Goal: Task Accomplishment & Management: Manage account settings

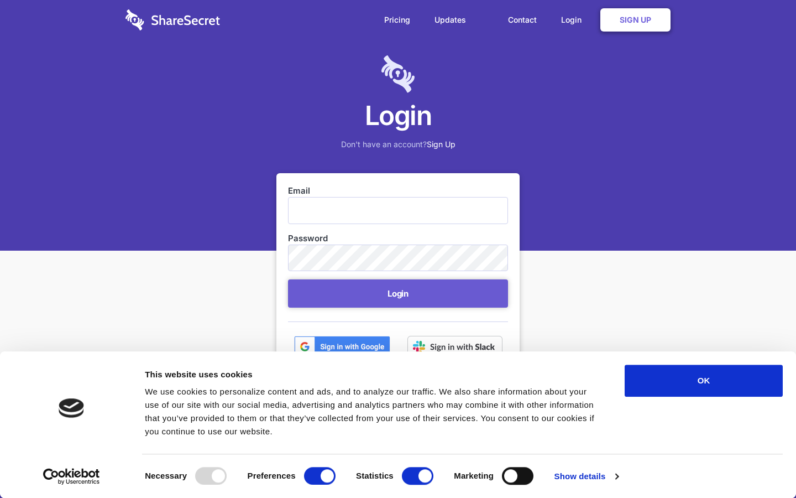
scroll to position [45, 0]
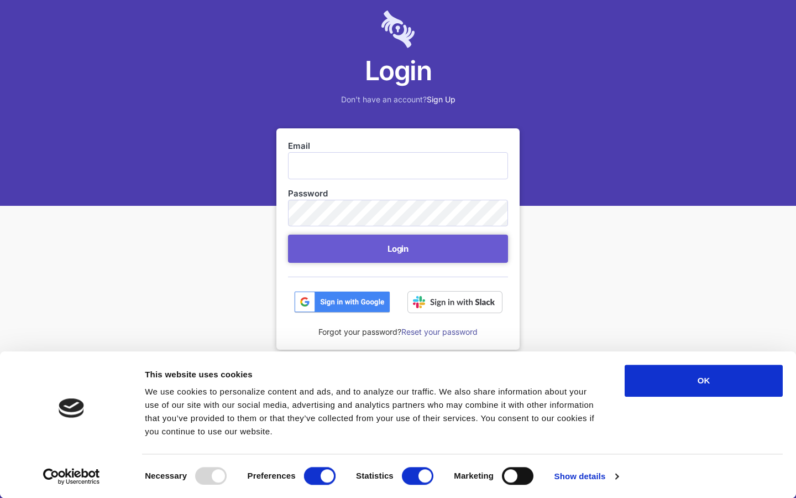
click at [320, 476] on input "Preferences" at bounding box center [320, 476] width 32 height 18
checkbox input "false"
click at [418, 476] on input "Statistics" at bounding box center [418, 476] width 32 height 18
checkbox input "false"
click at [518, 476] on input "Marketing" at bounding box center [518, 476] width 32 height 18
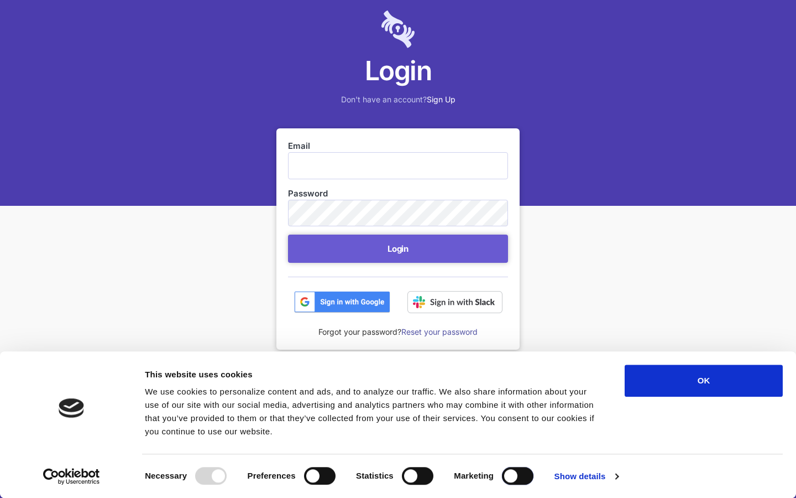
checkbox input "true"
click at [398, 165] on input "Email" at bounding box center [398, 165] width 220 height 27
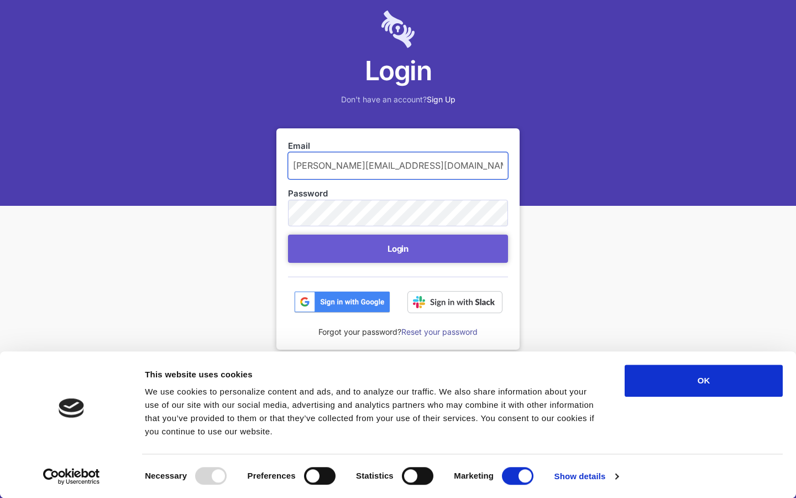
type input "[PERSON_NAME][EMAIL_ADDRESS][DOMAIN_NAME]"
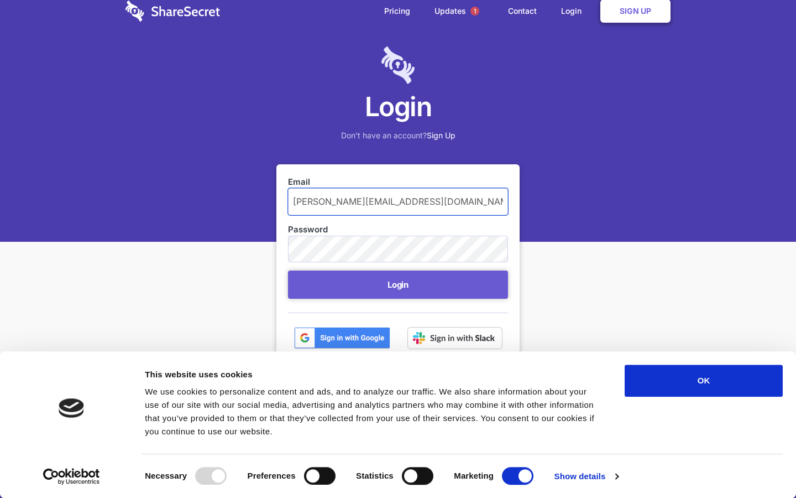
click at [288, 270] on button "Login" at bounding box center [398, 284] width 220 height 28
